Goal: Obtain resource: Download file/media

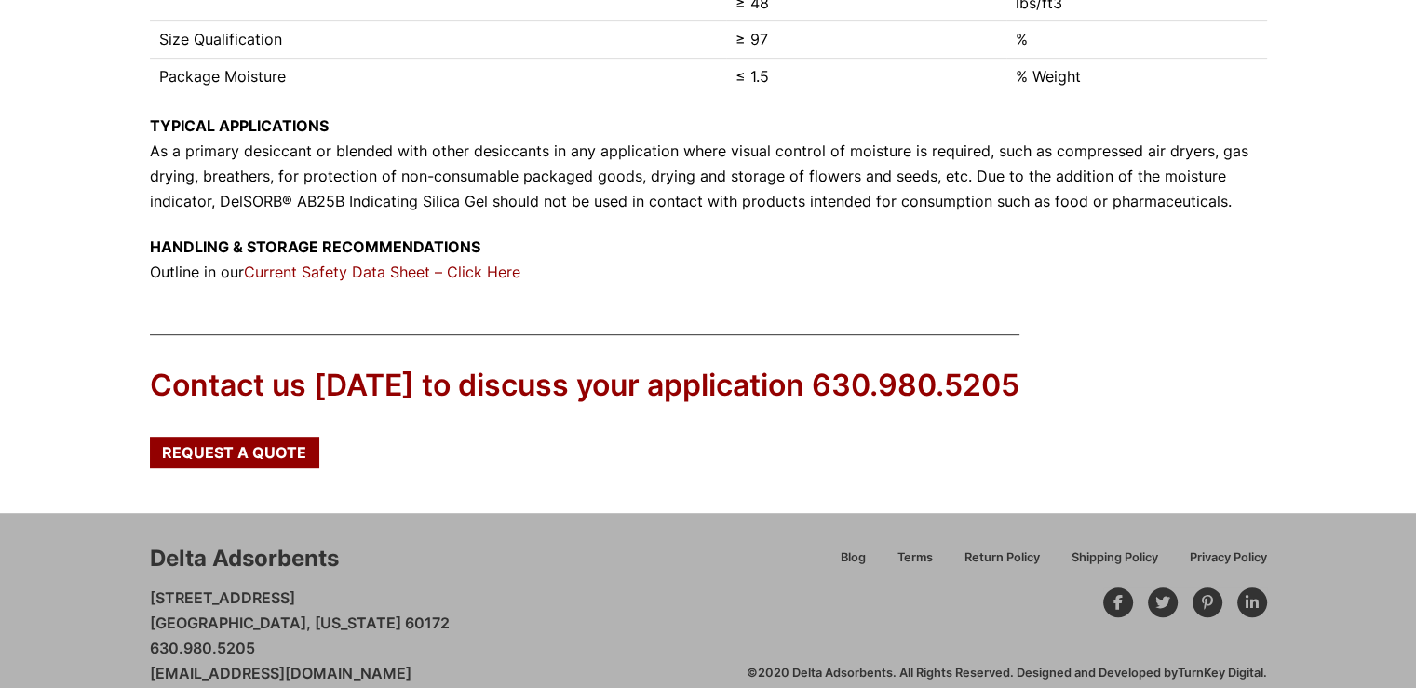
scroll to position [945, 0]
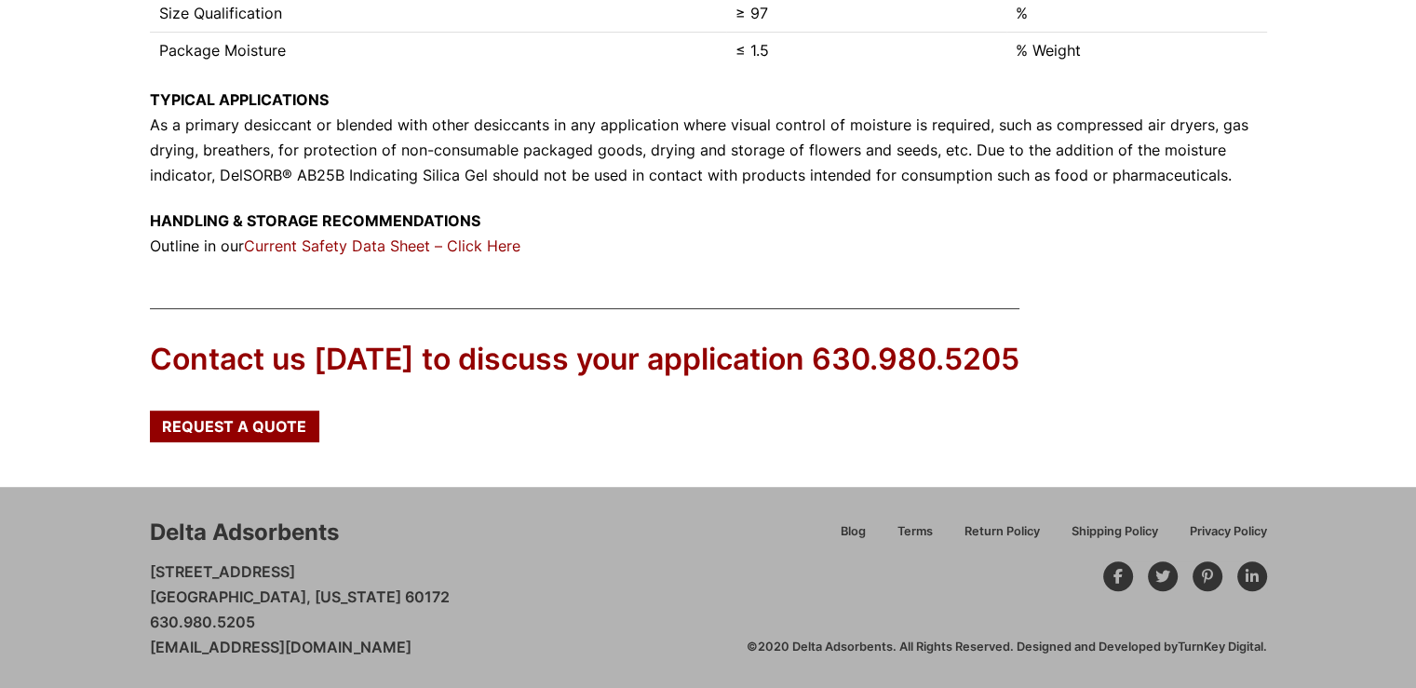
click at [430, 244] on link "Current Safety Data Sheet – Click Here" at bounding box center [382, 245] width 276 height 19
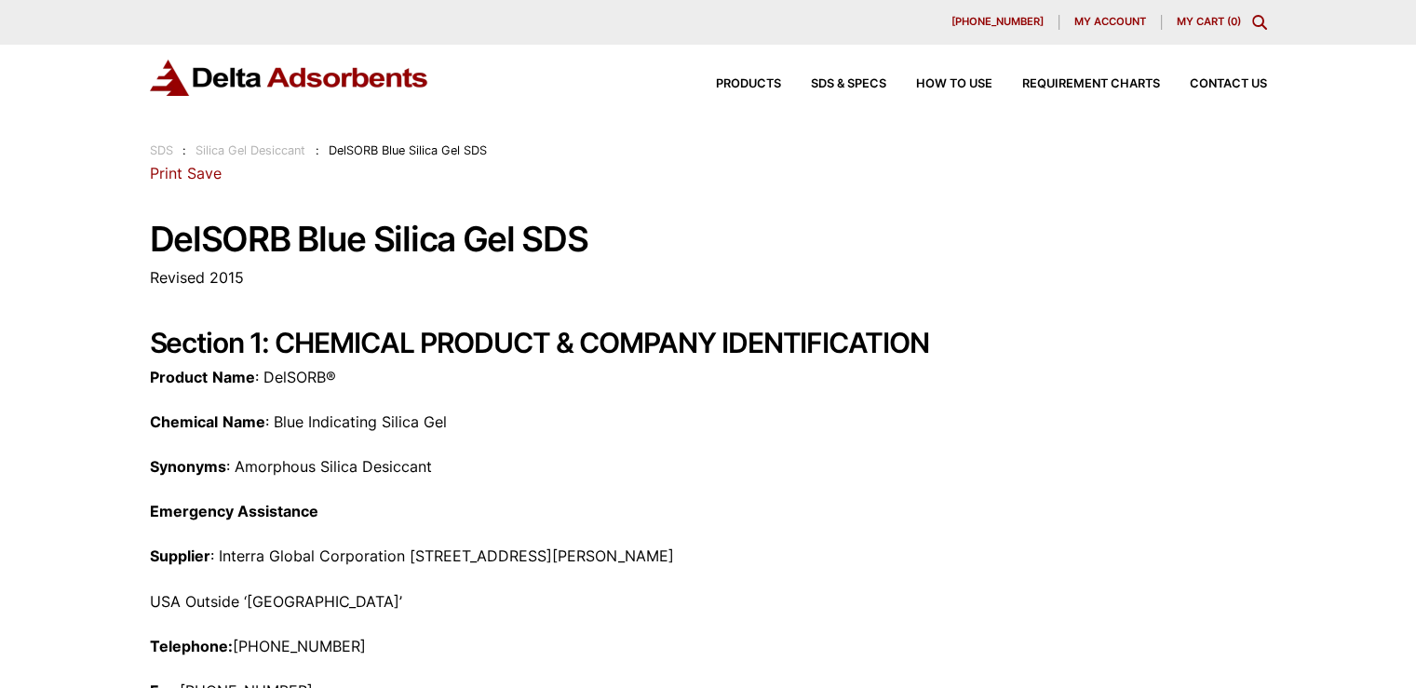
click at [294, 154] on link "Silica Gel Desiccant" at bounding box center [250, 150] width 110 height 14
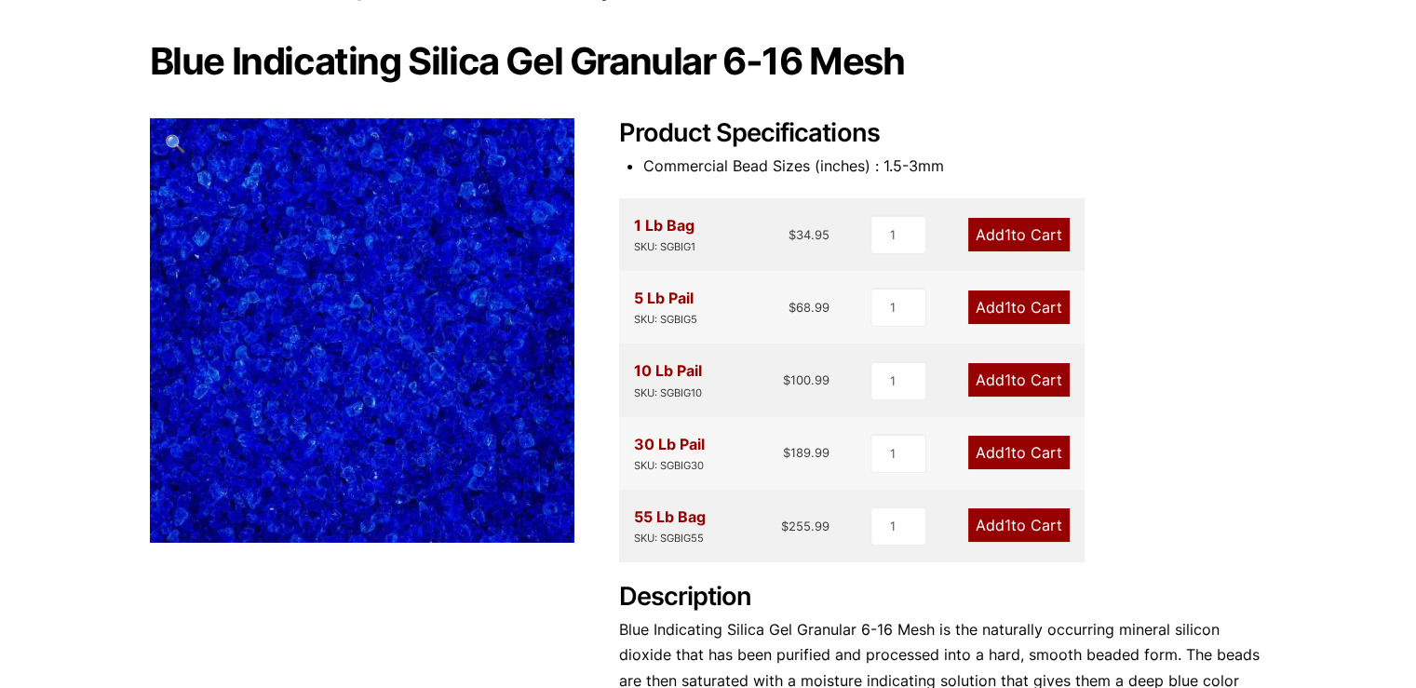
scroll to position [186, 0]
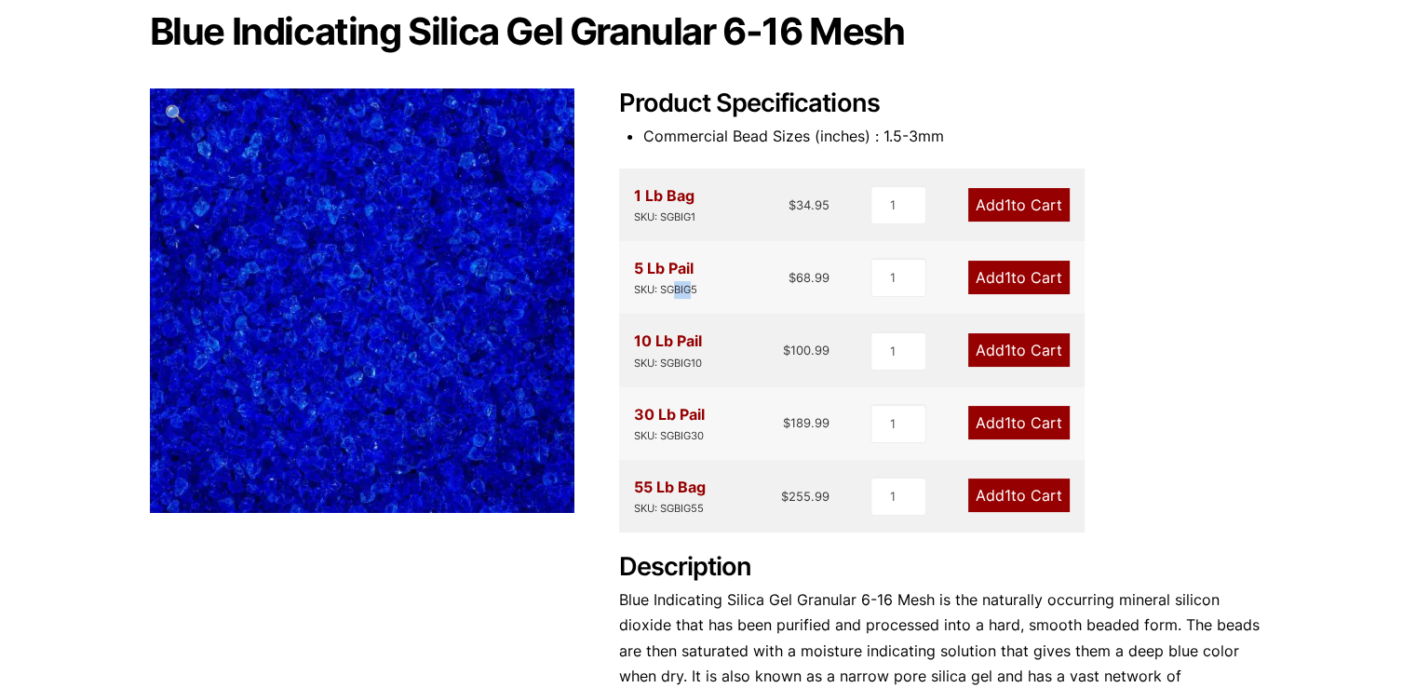
drag, startPoint x: 677, startPoint y: 295, endPoint x: 693, endPoint y: 295, distance: 15.8
click at [693, 295] on div "SKU: SGBIG5" at bounding box center [665, 290] width 63 height 18
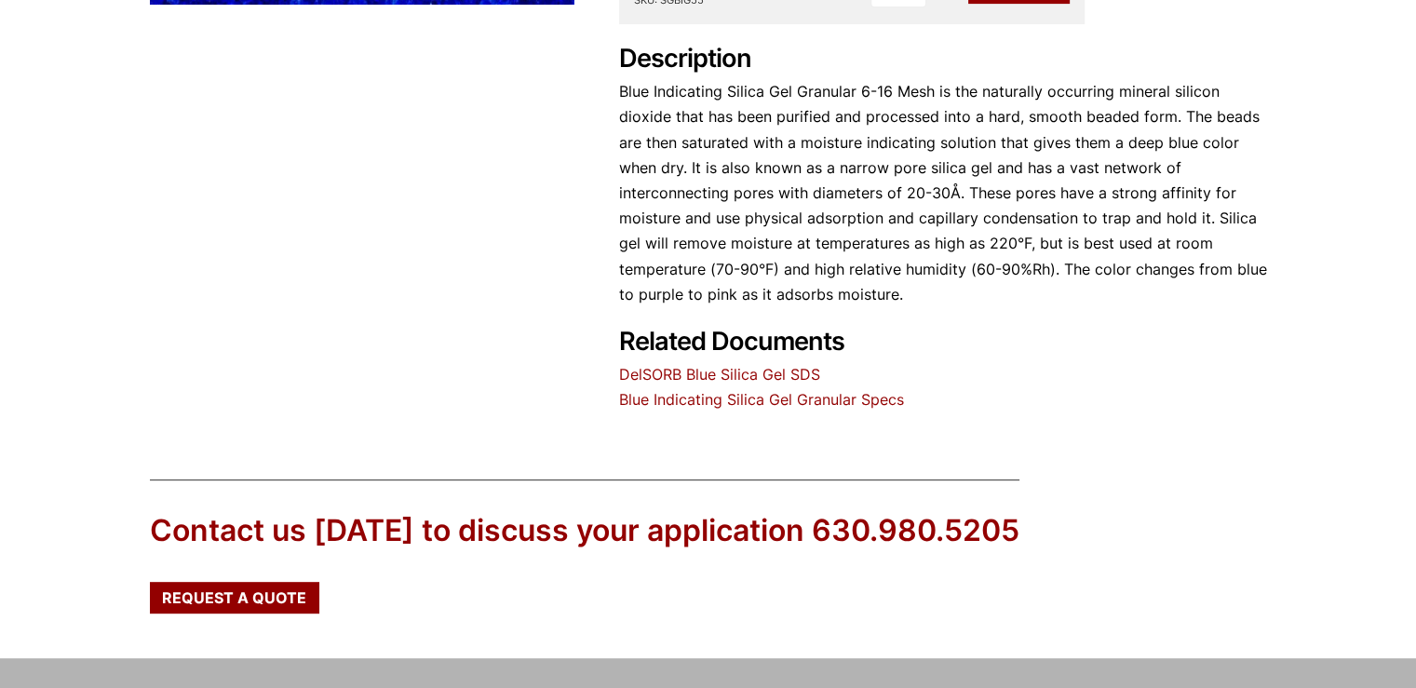
scroll to position [652, 0]
